Goal: Task Accomplishment & Management: Manage account settings

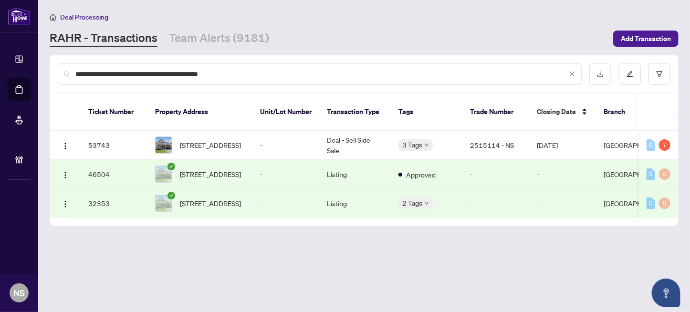
drag, startPoint x: 246, startPoint y: 76, endPoint x: 596, endPoint y: 151, distance: 358.3
click at [50, 78] on div "**********" at bounding box center [364, 73] width 628 height 37
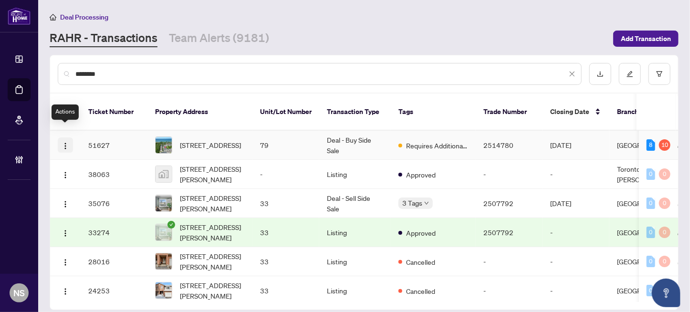
type input "********"
click at [64, 142] on img "button" at bounding box center [66, 146] width 8 height 8
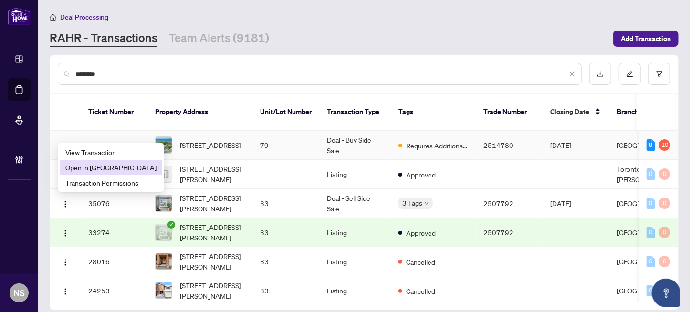
click at [96, 165] on span "Open in New Tab" at bounding box center [110, 167] width 91 height 10
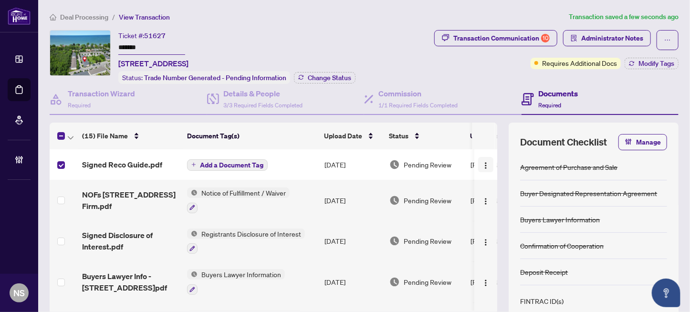
click at [482, 163] on img "button" at bounding box center [486, 166] width 8 height 8
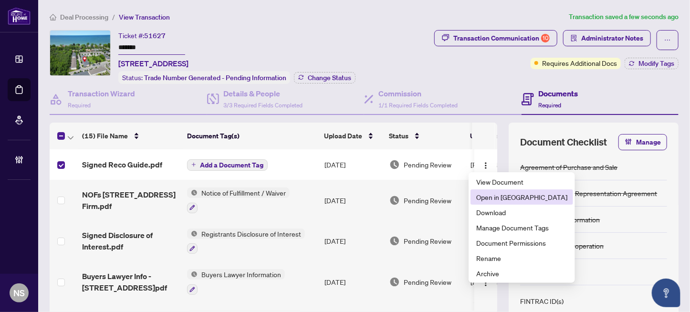
click at [503, 194] on span "Open in New Tab" at bounding box center [521, 197] width 91 height 10
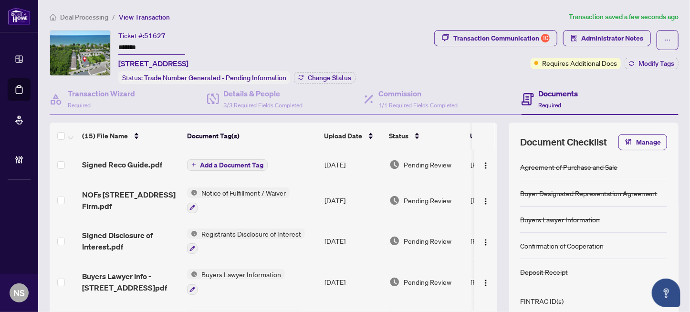
scroll to position [48, 0]
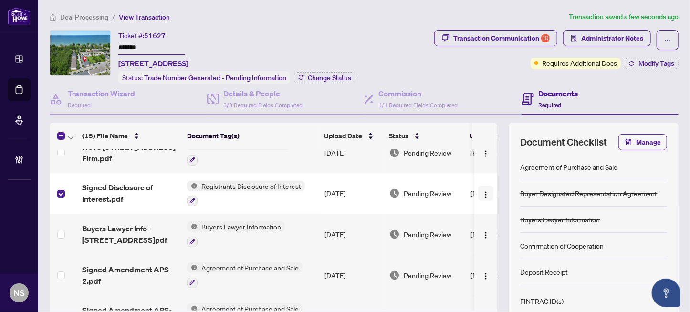
click at [482, 191] on img "button" at bounding box center [486, 195] width 8 height 8
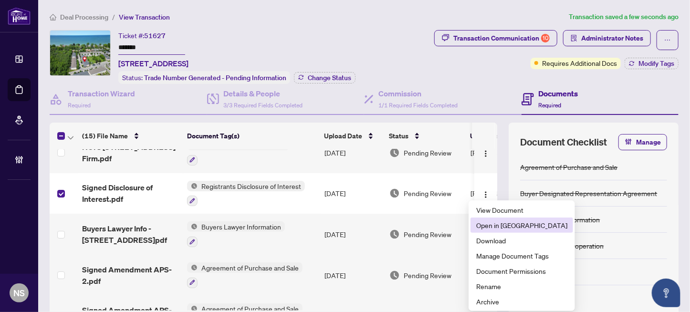
click at [498, 226] on span "Open in New Tab" at bounding box center [521, 225] width 91 height 10
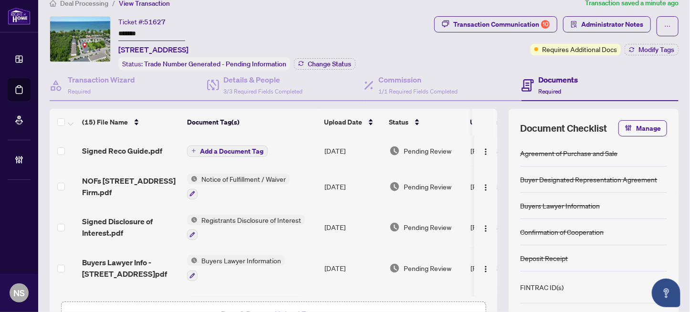
scroll to position [0, 0]
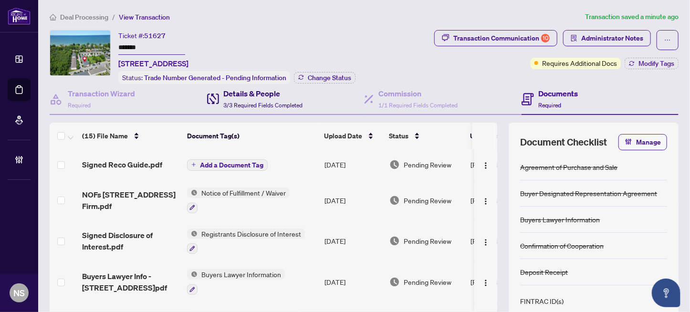
click at [263, 102] on span "3/3 Required Fields Completed" at bounding box center [263, 105] width 79 height 7
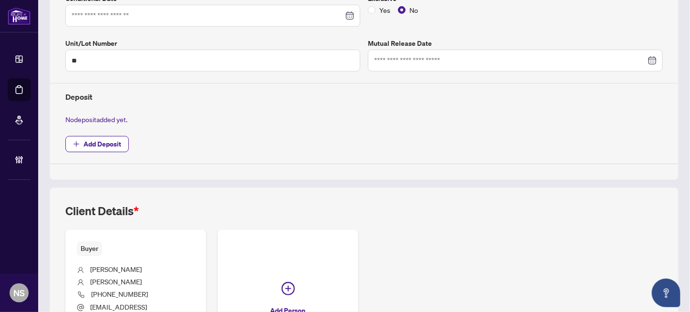
type input "**********"
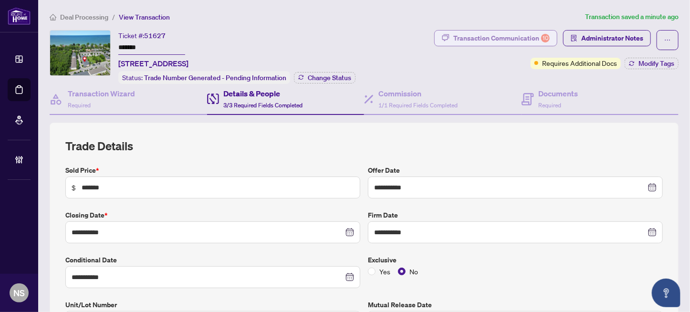
click at [478, 35] on div "Transaction Communication 10" at bounding box center [501, 38] width 96 height 15
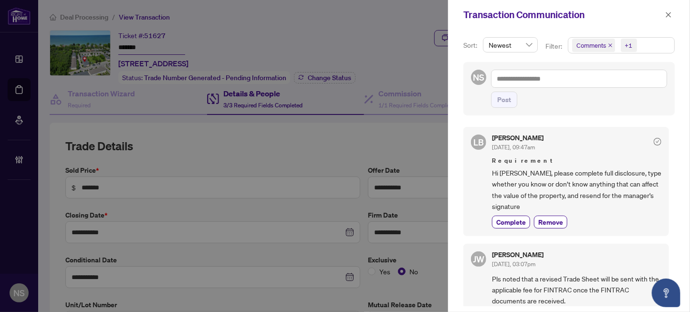
click at [594, 48] on span "Comments" at bounding box center [591, 46] width 30 height 10
click at [576, 83] on span "Select Comments" at bounding box center [578, 85] width 8 height 8
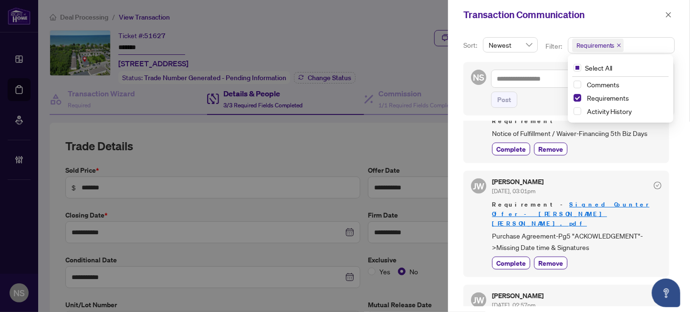
scroll to position [429, 0]
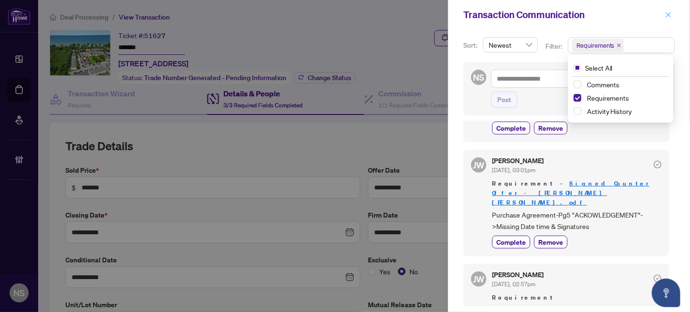
click at [671, 12] on icon "close" at bounding box center [668, 14] width 7 height 7
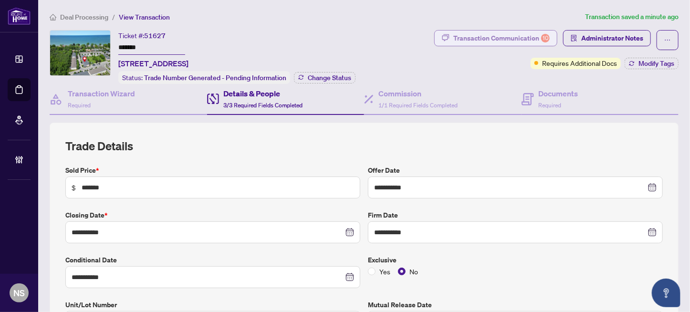
click at [514, 40] on div "Transaction Communication 10" at bounding box center [501, 38] width 96 height 15
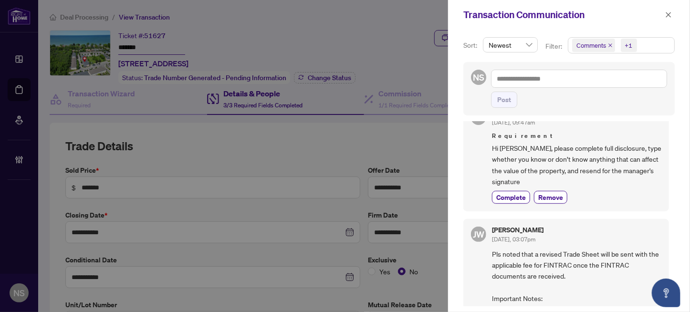
scroll to position [0, 0]
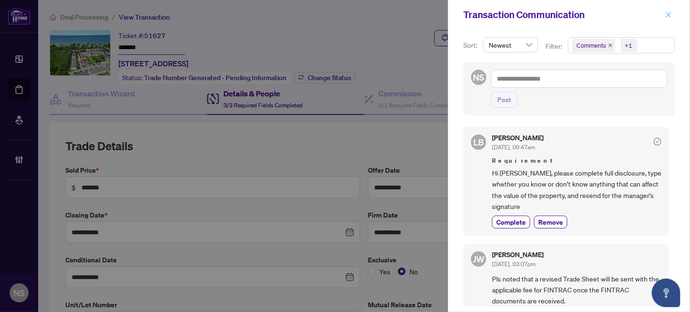
click at [667, 13] on icon "close" at bounding box center [668, 14] width 7 height 7
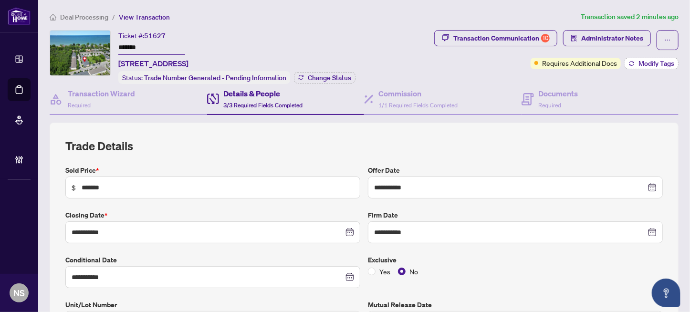
click at [643, 64] on span "Modify Tags" at bounding box center [657, 63] width 36 height 7
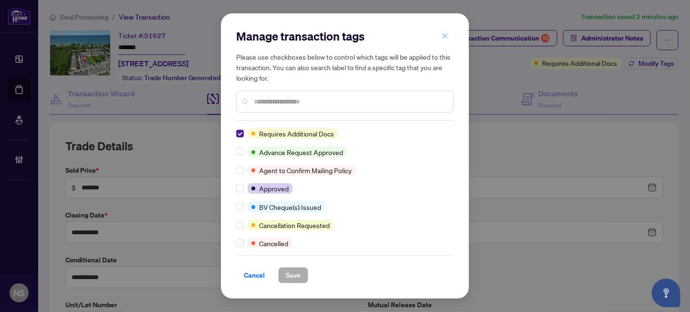
click at [446, 35] on icon "close" at bounding box center [445, 35] width 5 height 5
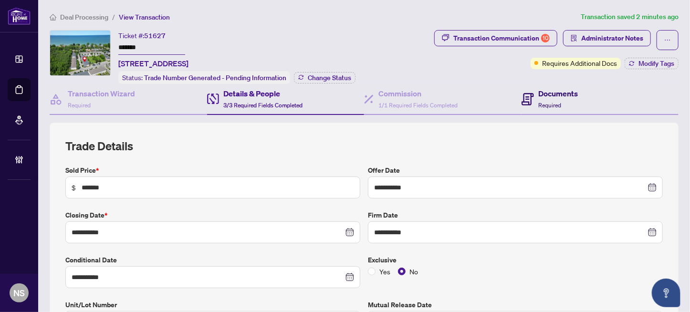
click at [542, 93] on h4 "Documents" at bounding box center [559, 93] width 40 height 11
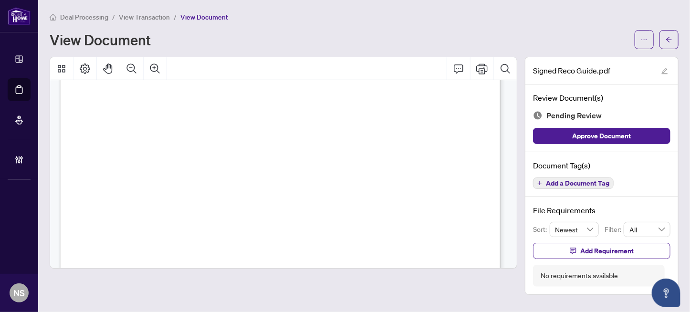
scroll to position [7091, 0]
